Goal: Navigation & Orientation: Find specific page/section

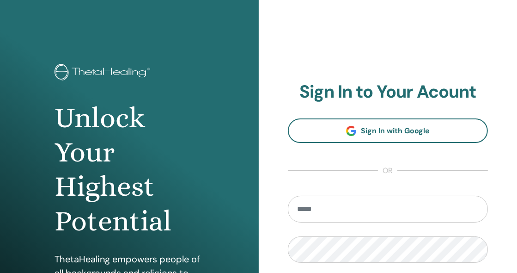
click at [355, 206] on input "email" at bounding box center [388, 209] width 201 height 27
type input "**********"
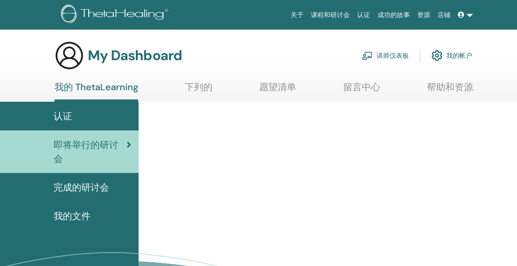
click at [94, 141] on span "即将举行的研讨会" at bounding box center [90, 152] width 73 height 28
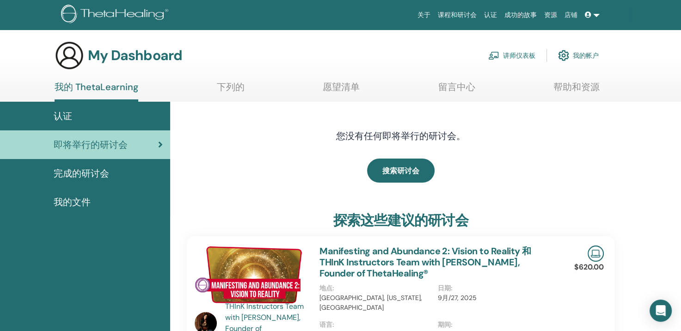
click at [93, 172] on span "完成的研讨会" at bounding box center [81, 173] width 55 height 14
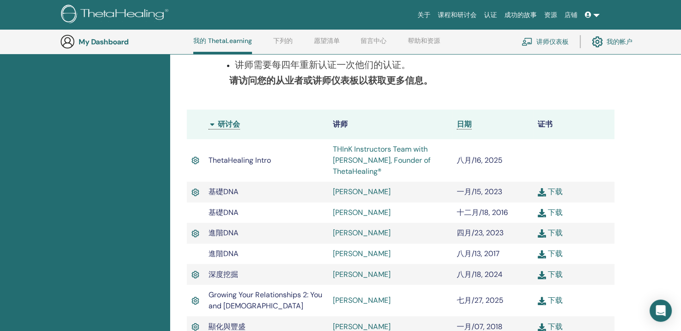
scroll to position [209, 0]
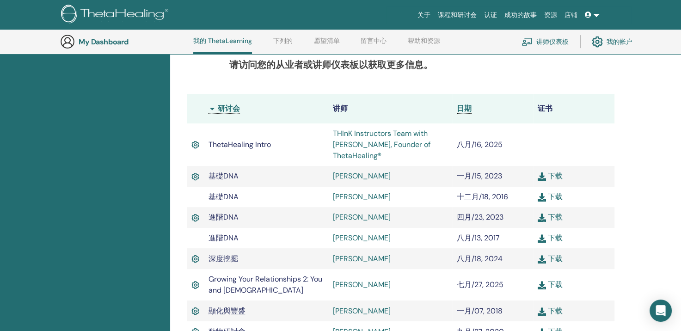
click at [355, 142] on link "THInK Instructors Team with Vianna Stibal, Founder of ThetaHealing®" at bounding box center [381, 144] width 98 height 32
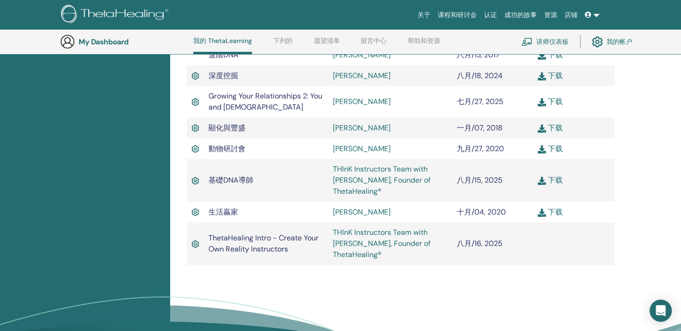
scroll to position [394, 0]
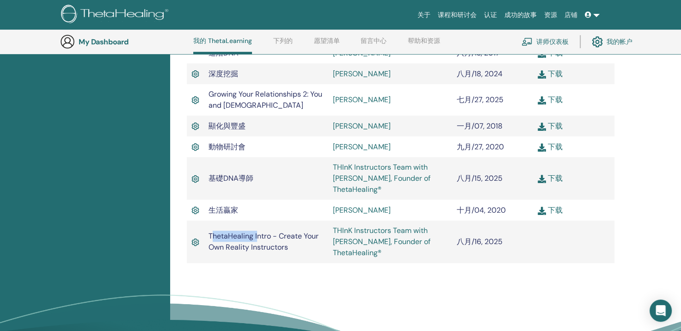
drag, startPoint x: 211, startPoint y: 236, endPoint x: 257, endPoint y: 239, distance: 45.8
click at [257, 239] on span "ThetaHealing Intro - Create Your Own Reality Instructors" at bounding box center [263, 241] width 110 height 21
click at [254, 239] on span "ThetaHealing Intro - Create Your Own Reality Instructors" at bounding box center [263, 241] width 110 height 21
drag, startPoint x: 208, startPoint y: 234, endPoint x: 307, endPoint y: 256, distance: 101.6
click at [307, 256] on td "ThetaHealing Intro - Create Your Own Reality Instructors" at bounding box center [266, 241] width 124 height 43
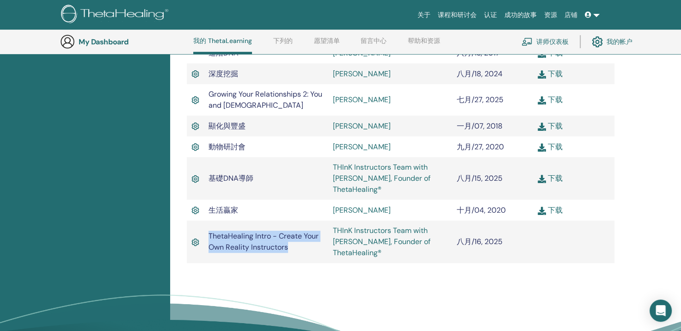
drag, startPoint x: 307, startPoint y: 256, endPoint x: 253, endPoint y: 242, distance: 55.4
copy span "ThetaHealing Intro - Create Your Own Reality Instructors"
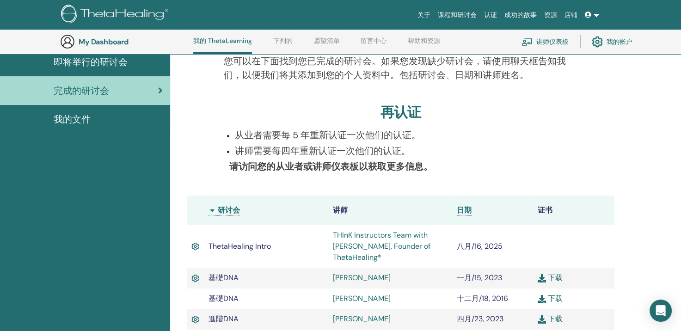
scroll to position [70, 0]
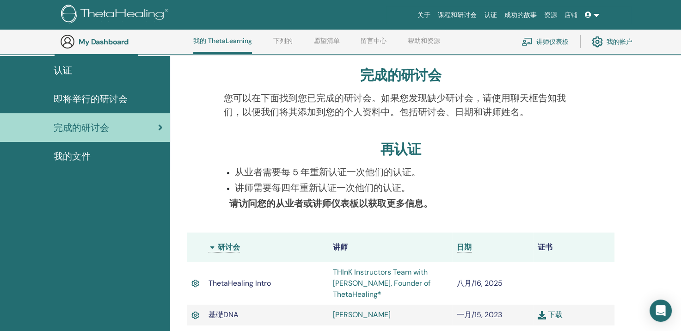
click at [279, 44] on link "下列的" at bounding box center [282, 44] width 19 height 15
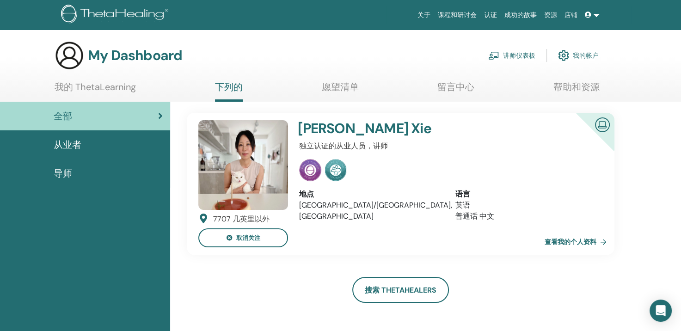
click at [83, 89] on link "我的 ThetaLearning" at bounding box center [95, 90] width 81 height 18
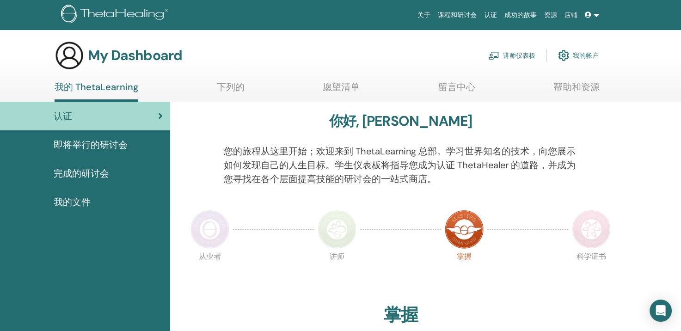
click at [460, 18] on link "课程和研讨会" at bounding box center [457, 14] width 46 height 17
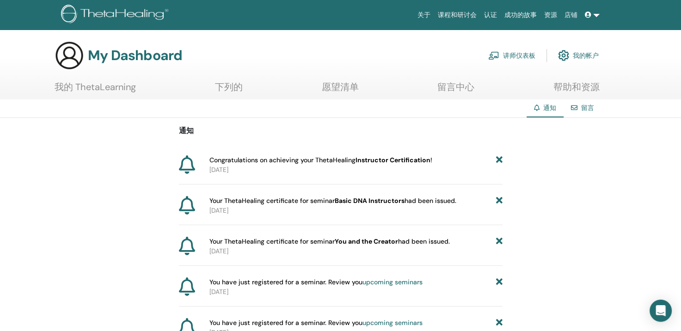
click at [594, 16] on link at bounding box center [592, 14] width 22 height 17
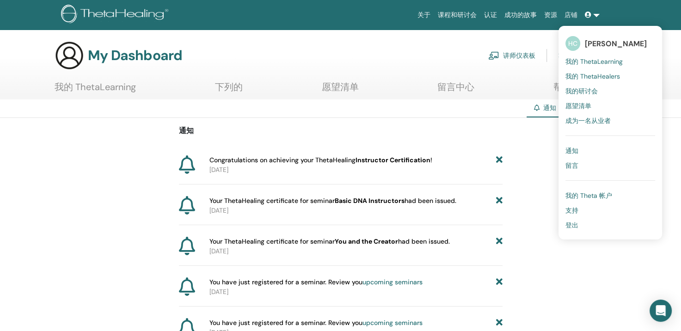
click at [573, 224] on span "登出" at bounding box center [571, 225] width 13 height 8
